Goal: Transaction & Acquisition: Purchase product/service

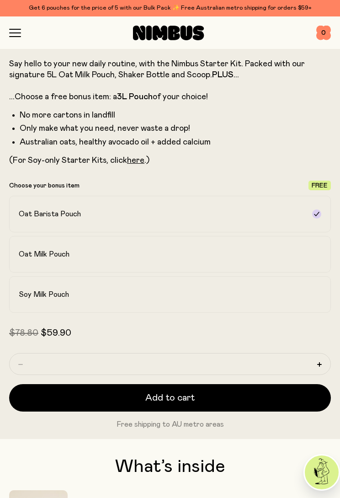
scroll to position [369, 0]
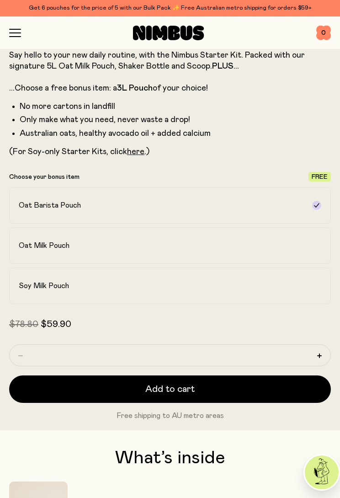
click at [289, 282] on div "Soy Milk Pouch" at bounding box center [162, 285] width 286 height 9
click at [137, 153] on link "here" at bounding box center [135, 152] width 17 height 8
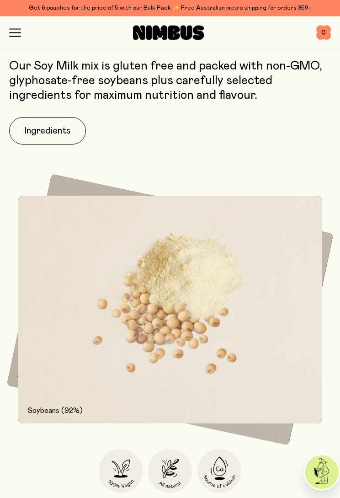
scroll to position [1180, 0]
click at [60, 129] on button "Ingredients" at bounding box center [47, 130] width 77 height 27
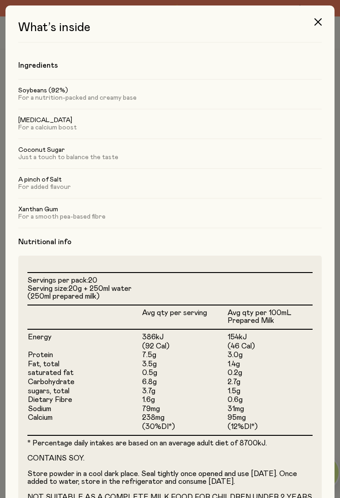
scroll to position [0, 0]
click at [314, 23] on button "button" at bounding box center [318, 22] width 22 height 22
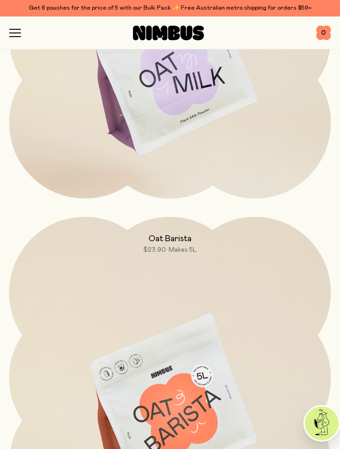
scroll to position [2979, 0]
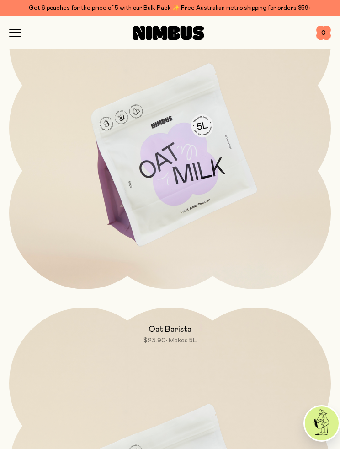
click at [247, 183] on img at bounding box center [170, 156] width 322 height 378
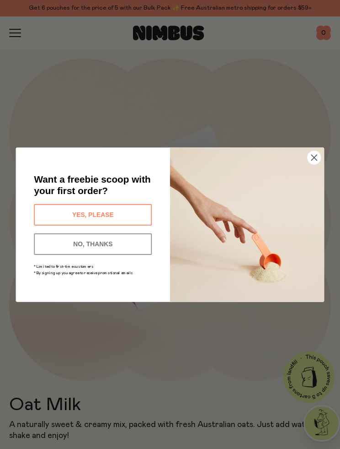
click at [309, 162] on icon "Close dialog" at bounding box center [314, 158] width 14 height 14
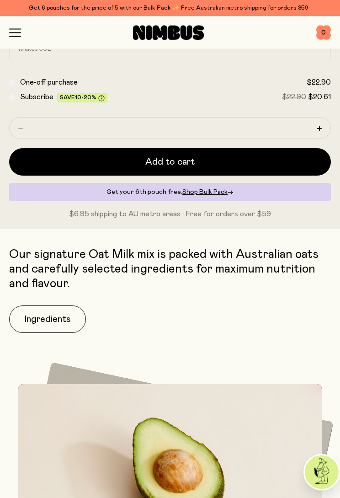
scroll to position [470, 0]
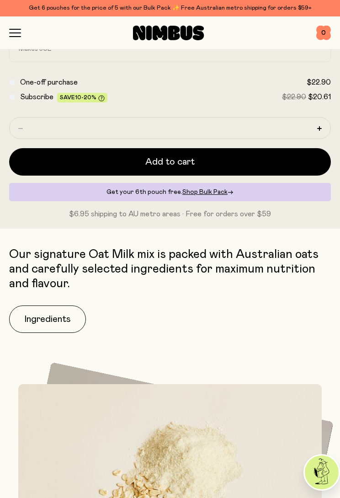
click at [51, 328] on button "Ingredients" at bounding box center [47, 319] width 77 height 27
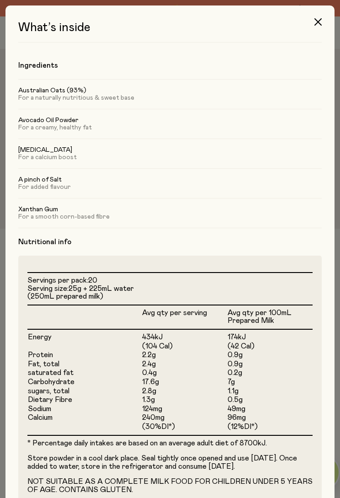
scroll to position [0, 0]
click at [335, 61] on div "What’s inside Ingredients Australian Oats (93%) For a naturally nutritious & sw…" at bounding box center [170, 249] width 340 height 498
click at [318, 21] on icon "button" at bounding box center [318, 21] width 7 height 7
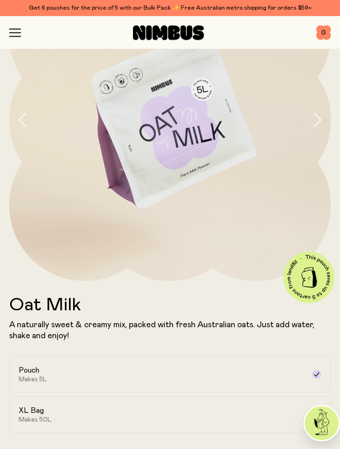
scroll to position [83, 0]
